Goal: Check status: Check status

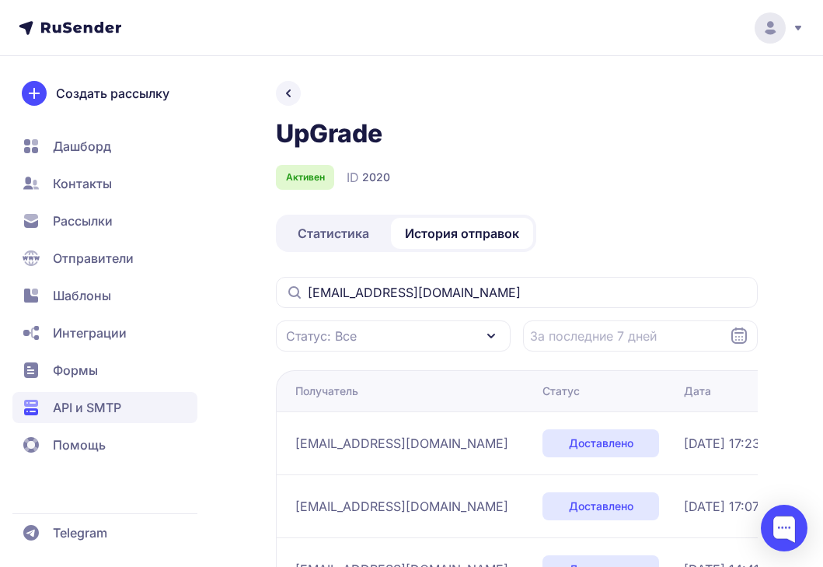
drag, startPoint x: 469, startPoint y: 288, endPoint x: 319, endPoint y: 288, distance: 150.8
click at [319, 288] on input "[EMAIL_ADDRESS][DOMAIN_NAME]" at bounding box center [517, 292] width 482 height 31
type input "V"
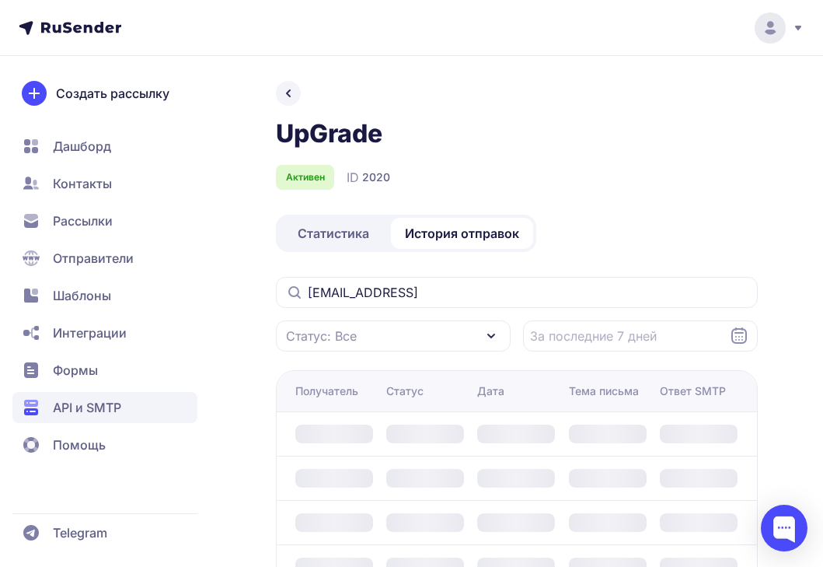
click at [393, 291] on input "[EMAIL_ADDRESS]" at bounding box center [517, 292] width 482 height 31
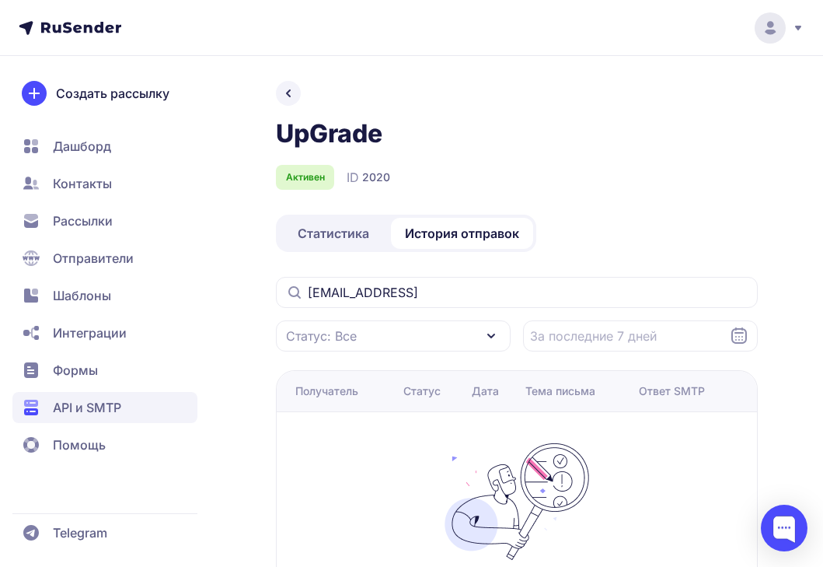
click at [445, 294] on input "[EMAIL_ADDRESS]" at bounding box center [517, 292] width 482 height 31
type input "[EMAIL_ADDRESS][DOMAIN_NAME]"
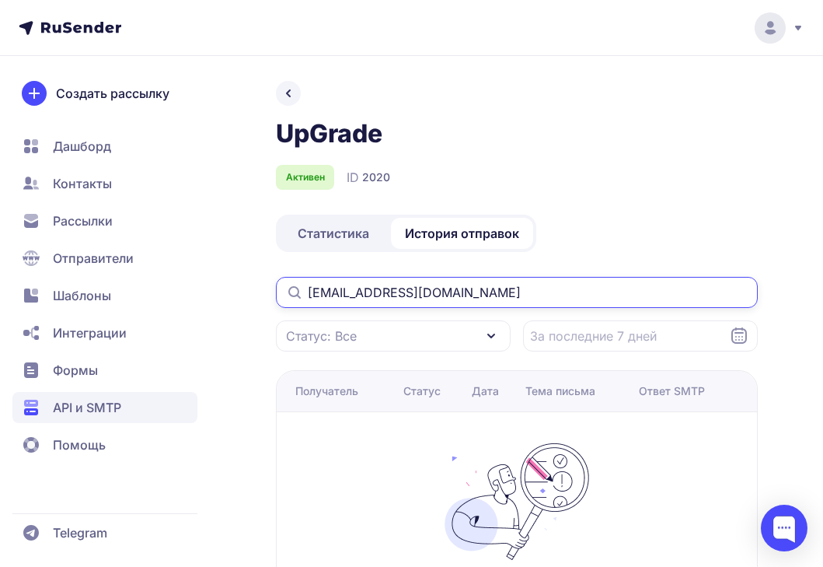
click at [372, 285] on input "[EMAIL_ADDRESS][DOMAIN_NAME]" at bounding box center [517, 292] width 482 height 31
click at [323, 293] on input "[EMAIL_ADDRESS][DOMAIN_NAME]" at bounding box center [517, 292] width 482 height 31
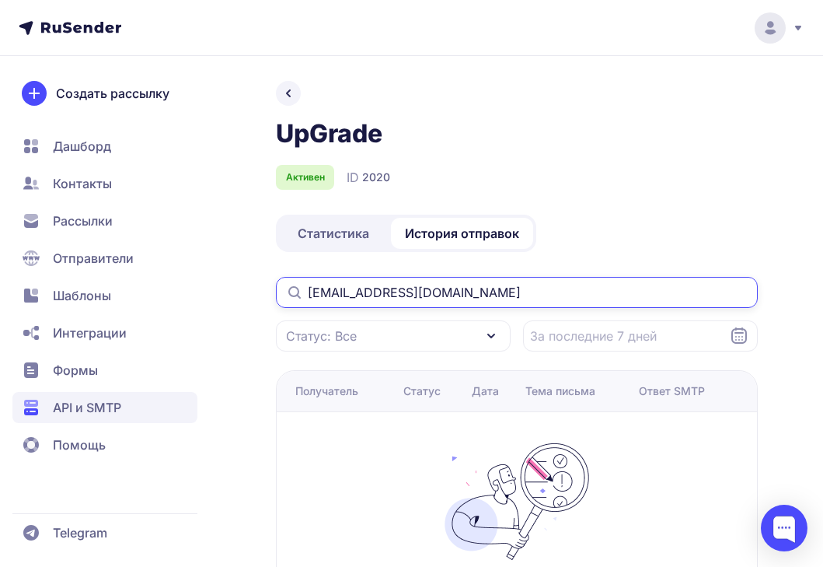
click at [323, 293] on input "[EMAIL_ADDRESS][DOMAIN_NAME]" at bounding box center [517, 292] width 482 height 31
paste input "[EMAIL_ADDRESS][DOMAIN_NAME]"
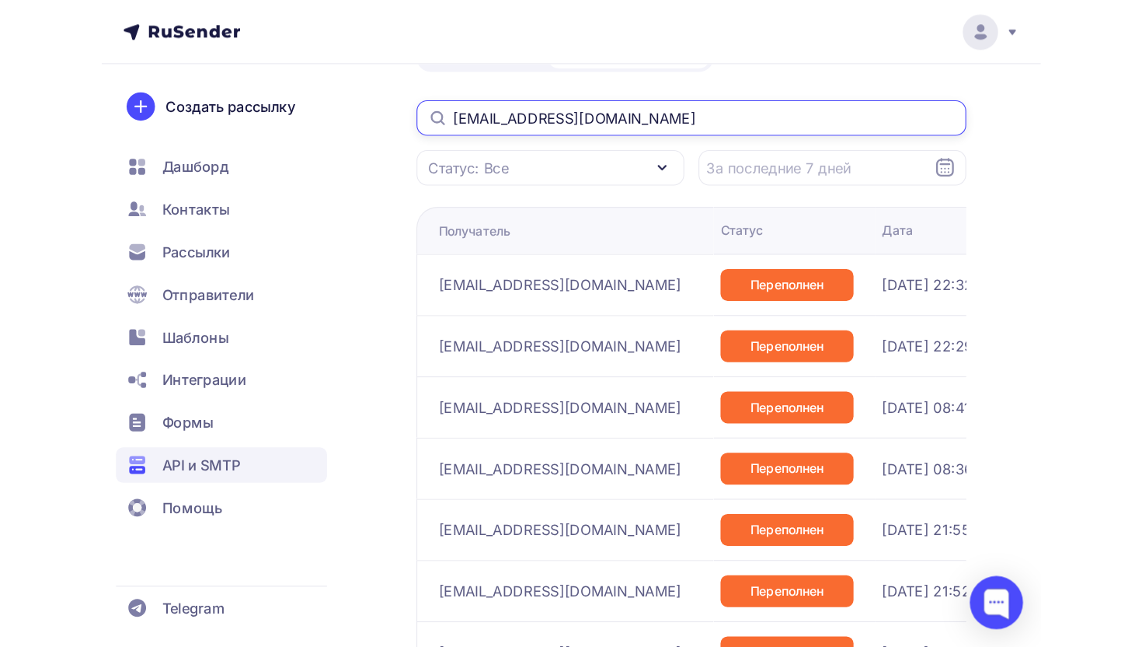
scroll to position [190, 0]
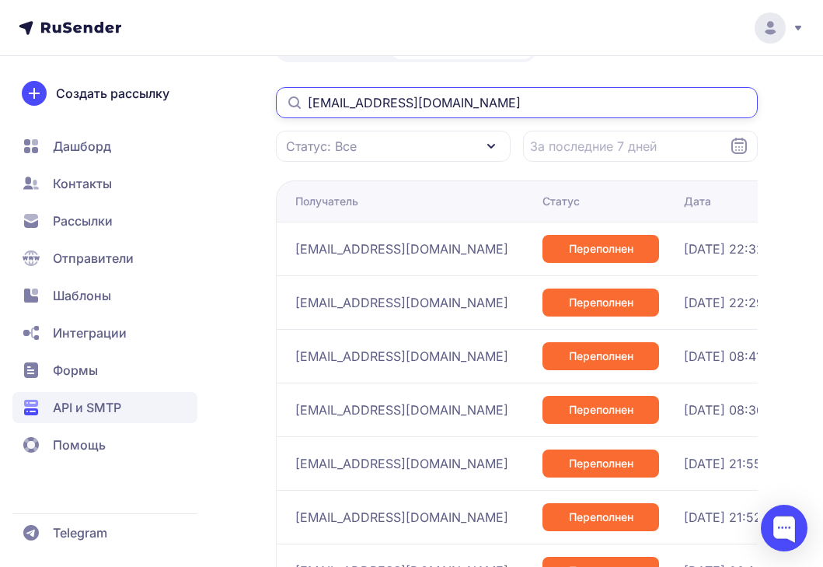
type input "[EMAIL_ADDRESS][DOMAIN_NAME]"
